Goal: Transaction & Acquisition: Subscribe to service/newsletter

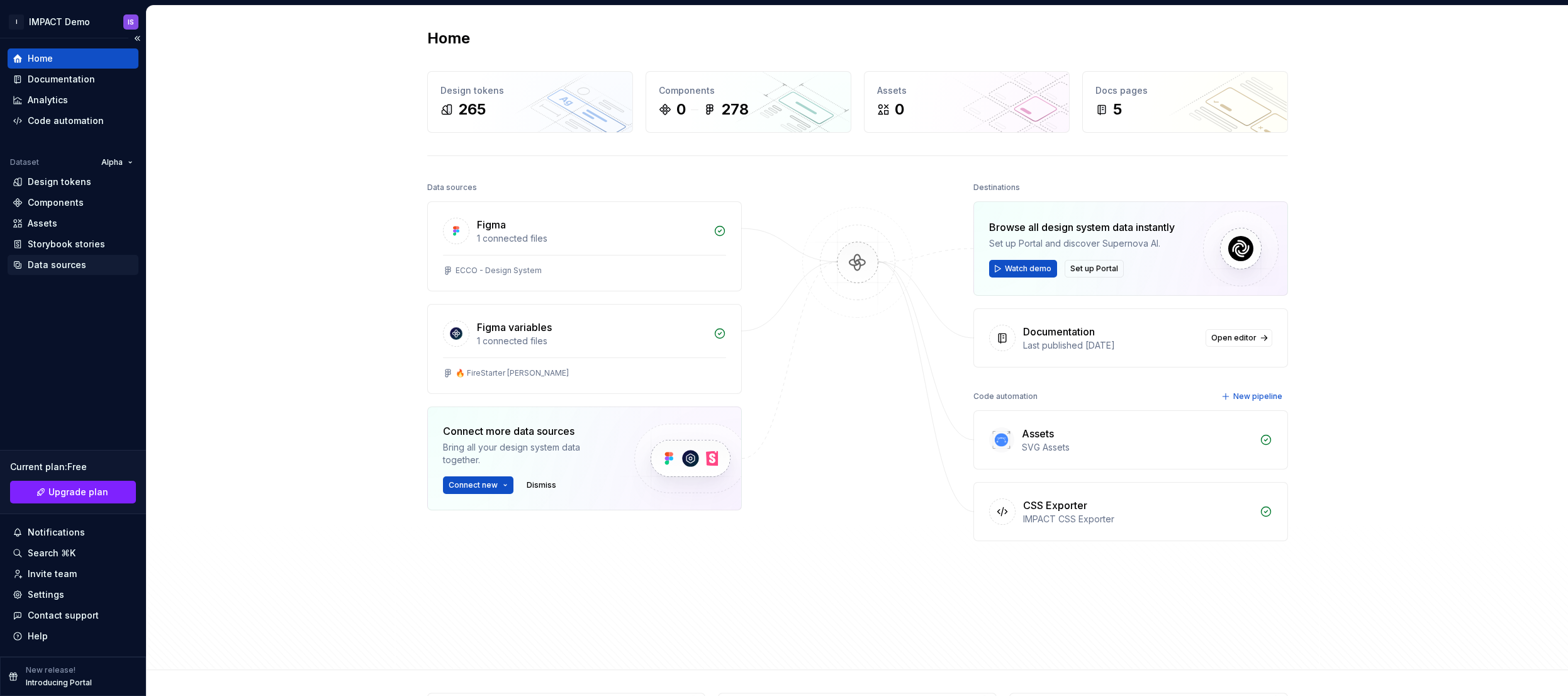
click at [40, 264] on div "Data sources" at bounding box center [57, 265] width 58 height 12
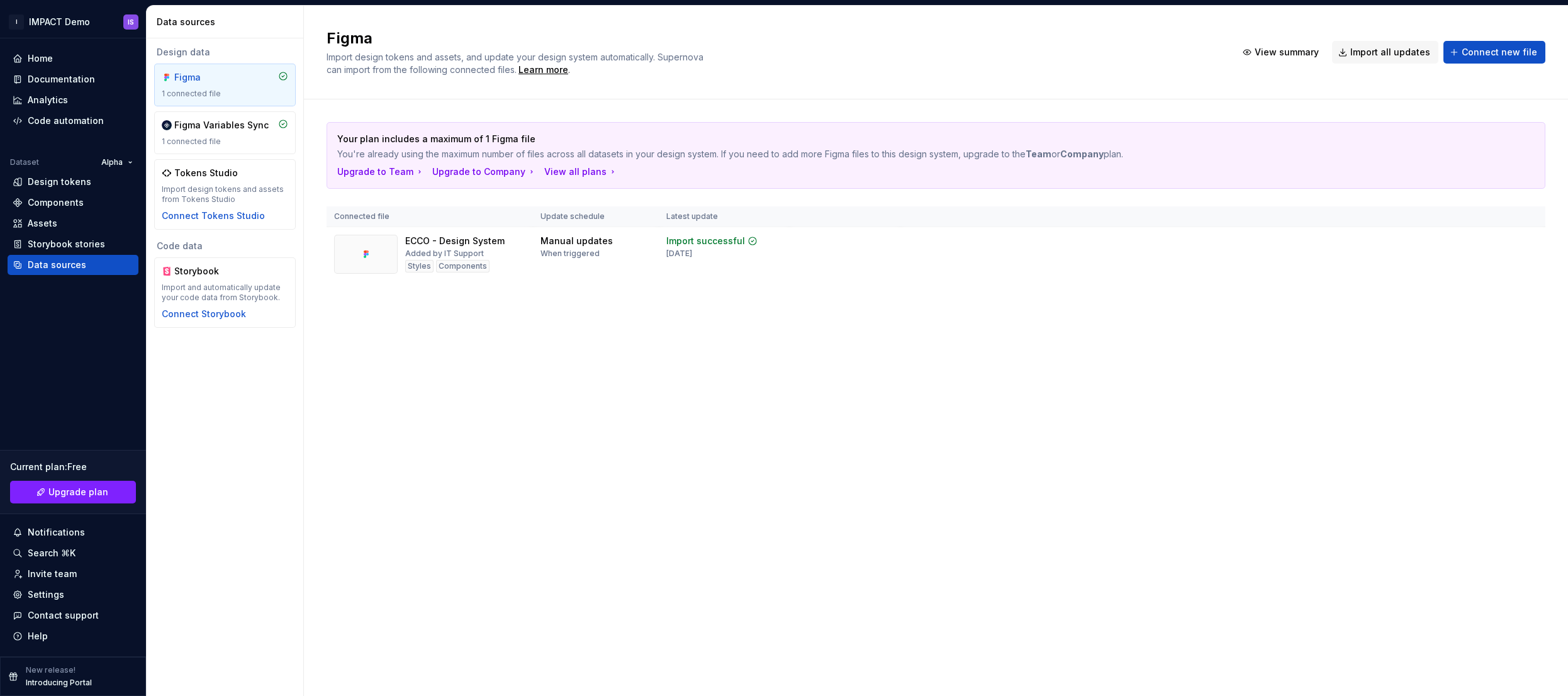
click at [919, 32] on h2 "Figma" at bounding box center [774, 38] width 895 height 20
click at [565, 171] on div "View all plans" at bounding box center [580, 171] width 74 height 12
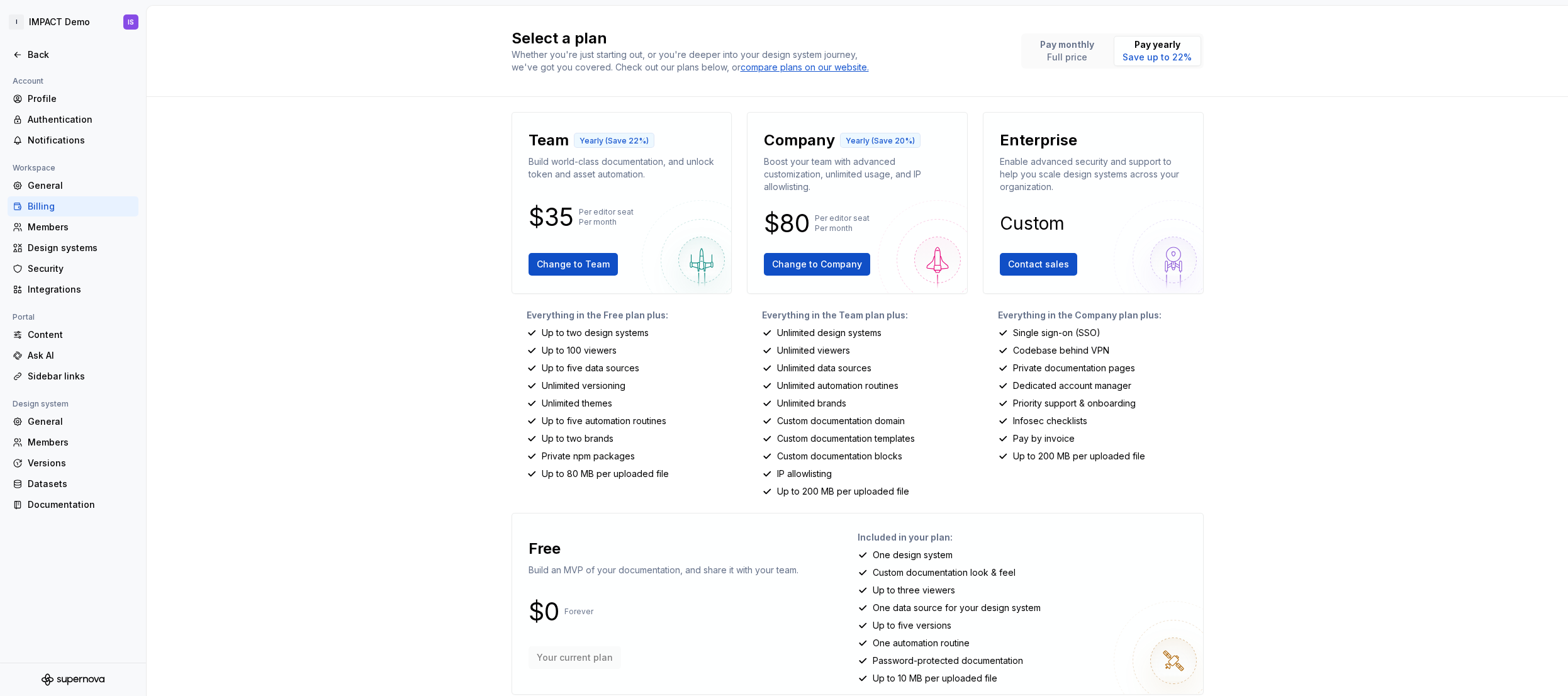
scroll to position [19, 0]
